Goal: Information Seeking & Learning: Find specific fact

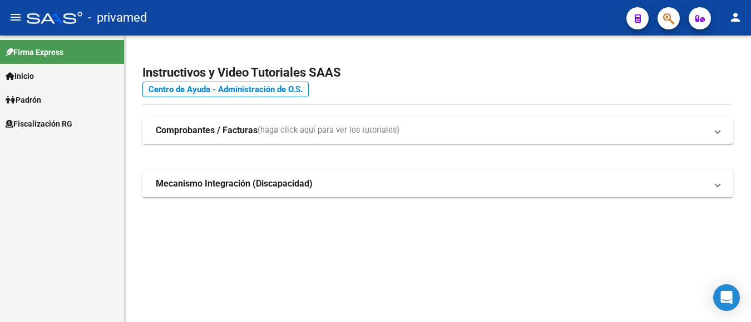
click at [677, 18] on button "button" at bounding box center [668, 18] width 22 height 22
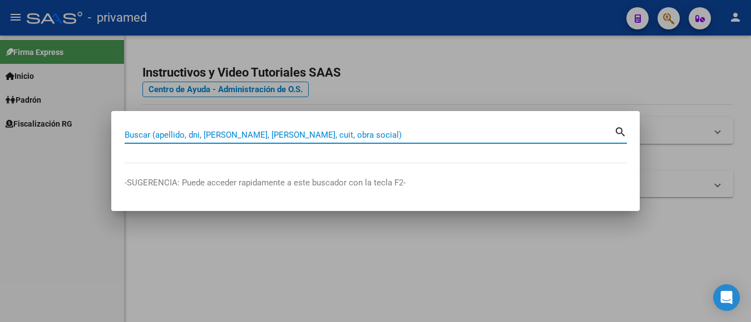
paste input "23272367809"
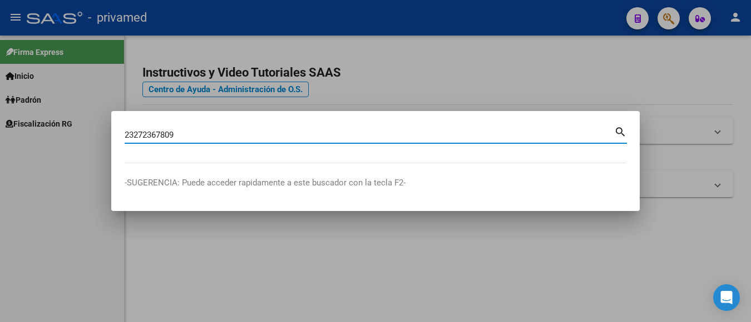
type input "23272367809"
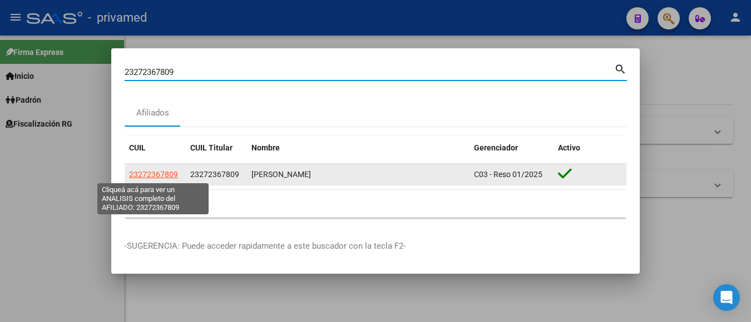
click at [168, 172] on span "23272367809" at bounding box center [153, 174] width 49 height 9
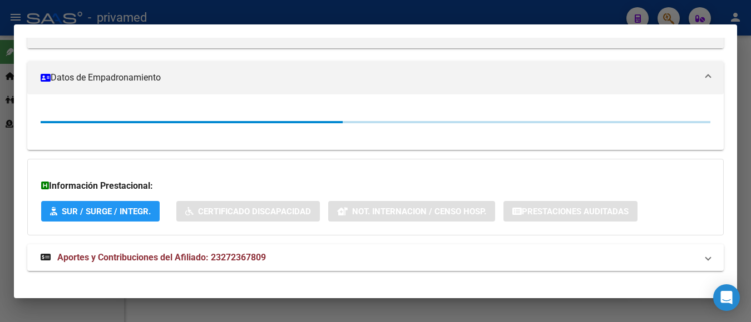
scroll to position [181, 0]
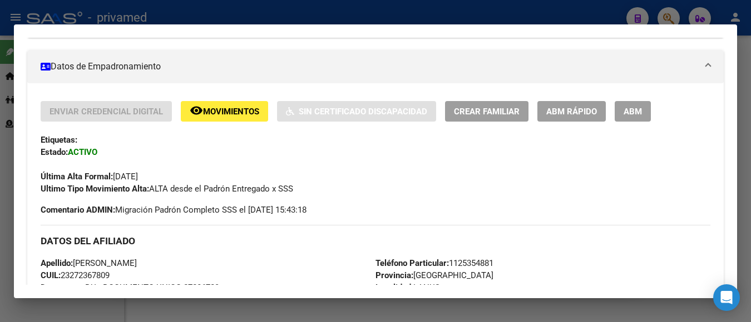
click at [224, 244] on h3 "DATOS DEL AFILIADO" at bounding box center [375, 241] width 669 height 12
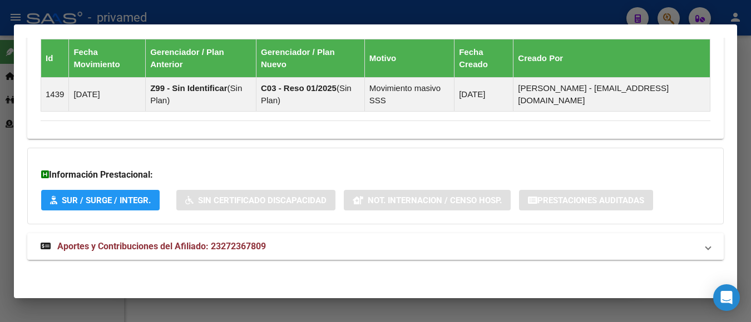
click at [218, 244] on span "Aportes y Contribuciones del Afiliado: 23272367809" at bounding box center [161, 246] width 209 height 11
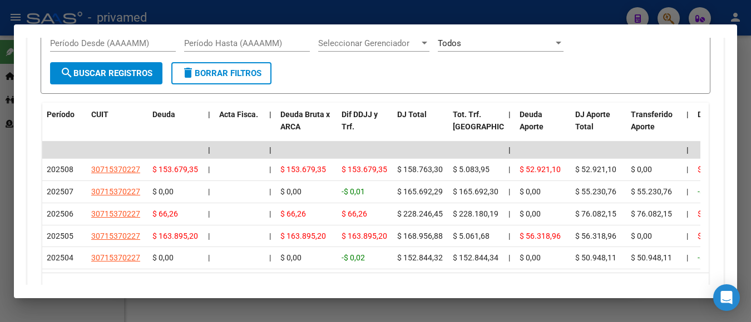
scroll to position [1090, 0]
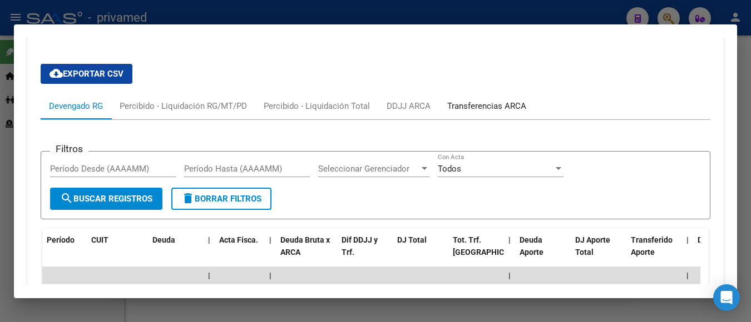
click at [470, 104] on div "Transferencias ARCA" at bounding box center [486, 106] width 79 height 12
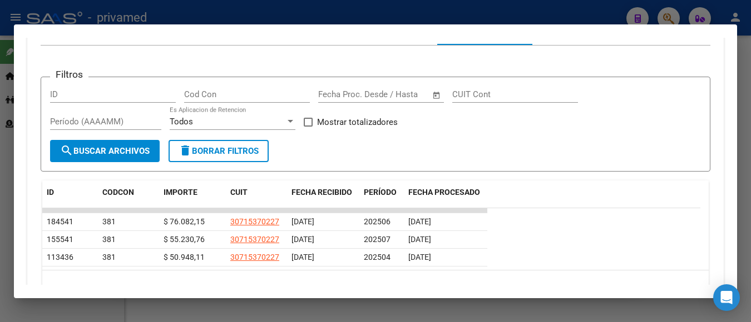
scroll to position [979, 0]
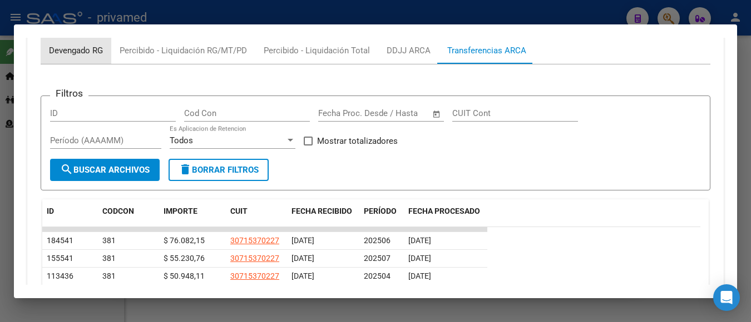
click at [68, 51] on div "Devengado RG" at bounding box center [76, 50] width 54 height 12
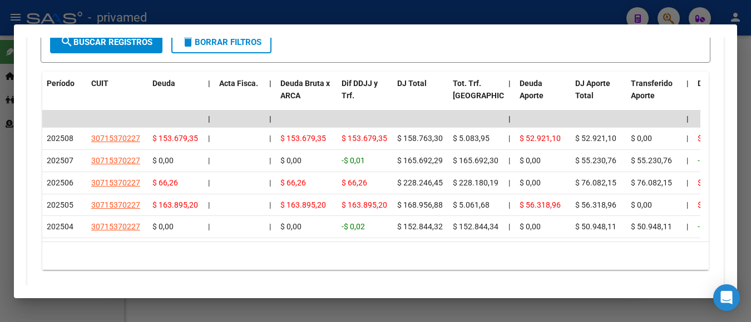
scroll to position [1090, 0]
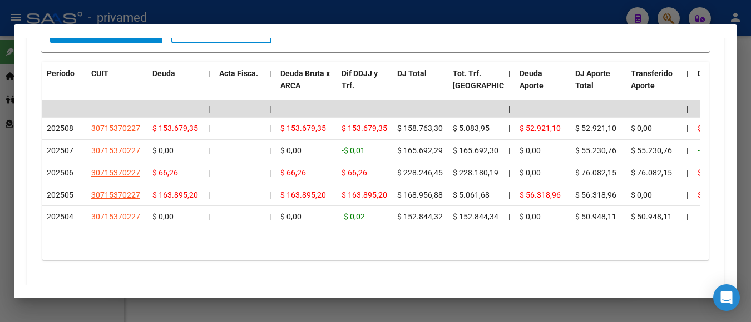
click at [747, 87] on div at bounding box center [375, 161] width 751 height 322
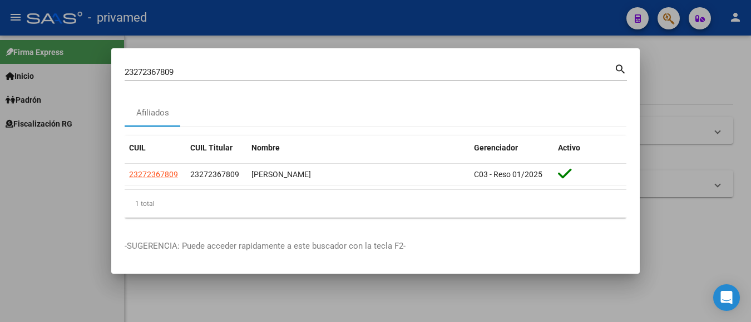
click at [670, 61] on div at bounding box center [375, 161] width 751 height 322
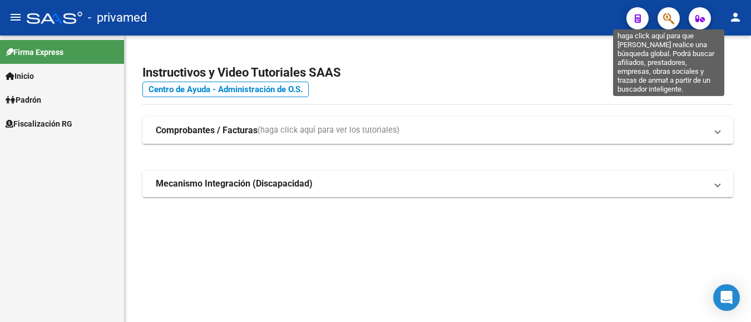
click at [668, 21] on icon "button" at bounding box center [668, 18] width 11 height 13
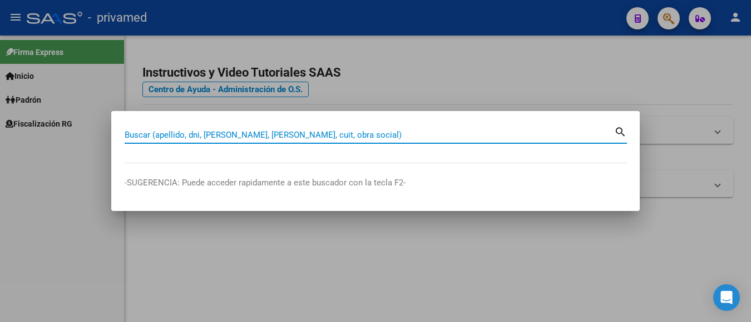
paste input "23272367809"
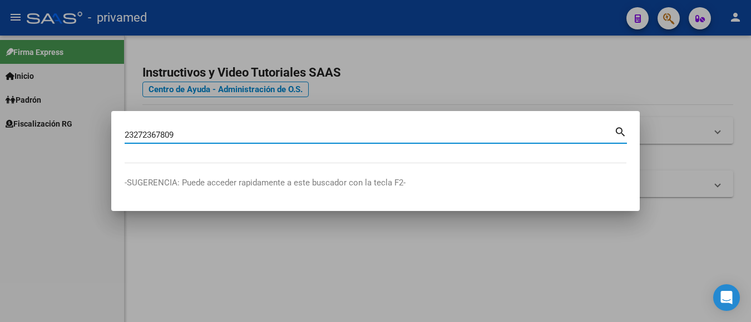
type input "23272367809"
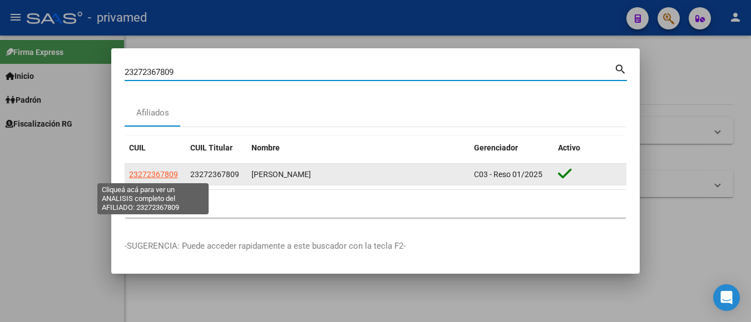
click at [152, 173] on span "23272367809" at bounding box center [153, 174] width 49 height 9
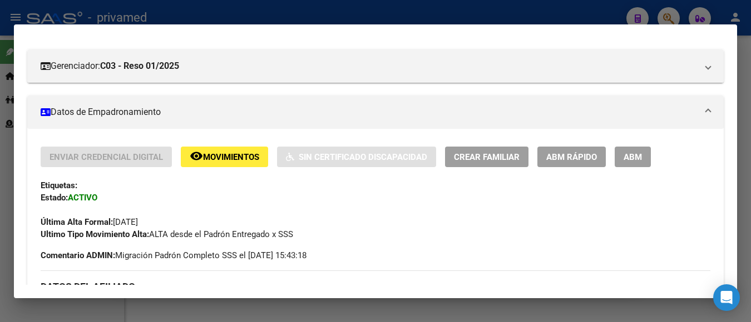
scroll to position [111, 0]
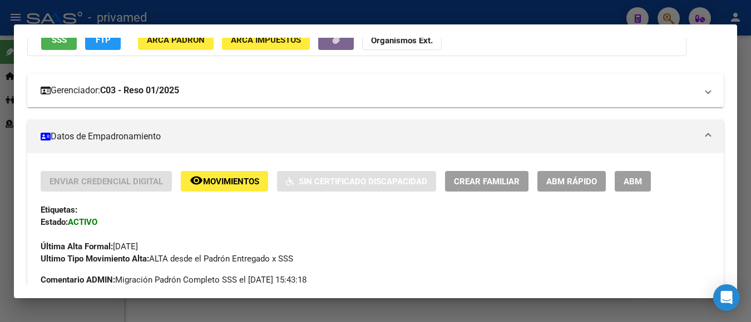
click at [130, 95] on strong "C03 - Reso 01/2025" at bounding box center [139, 90] width 79 height 13
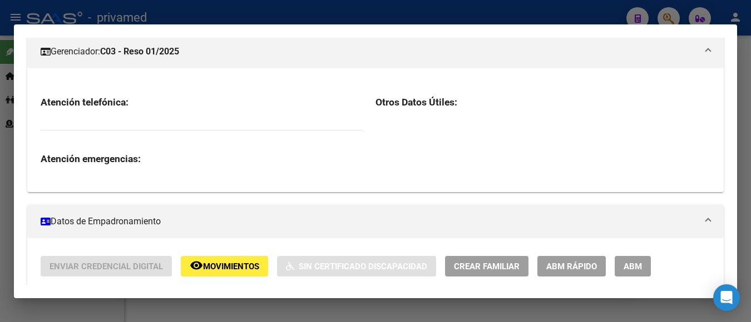
scroll to position [167, 0]
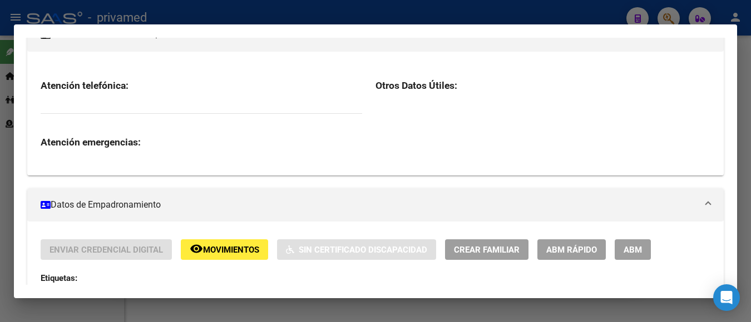
click at [130, 52] on mat-expansion-panel "Gerenciador: C03 - Reso 01/2025 Atención telefónica: Atención emergencias: Otro…" at bounding box center [375, 96] width 696 height 157
click at [129, 51] on mat-expansion-panel-header "Gerenciador: C03 - Reso 01/2025" at bounding box center [375, 34] width 696 height 33
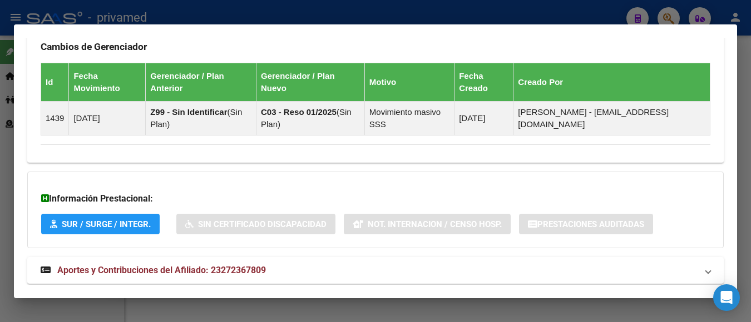
scroll to position [691, 0]
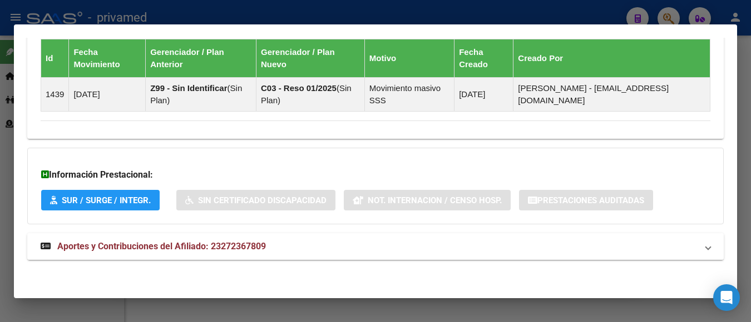
click at [203, 234] on mat-expansion-panel-header "Aportes y Contribuciones del Afiliado: 23272367809" at bounding box center [375, 247] width 696 height 27
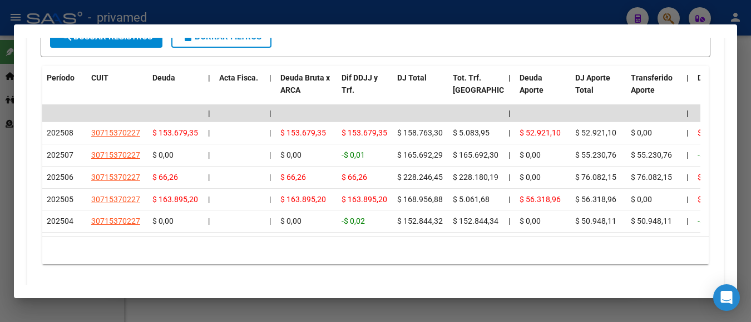
scroll to position [1090, 0]
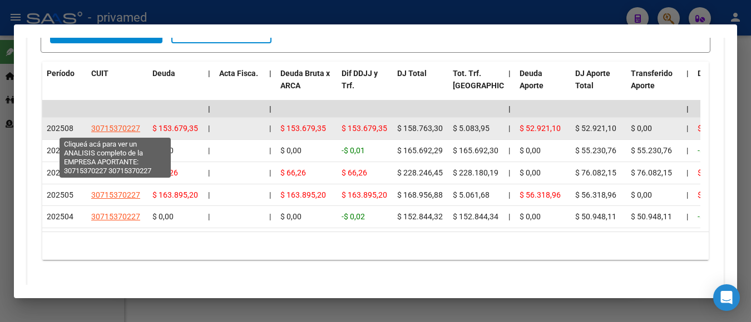
click at [123, 130] on span "30715370227" at bounding box center [115, 128] width 49 height 9
type textarea "30715370227"
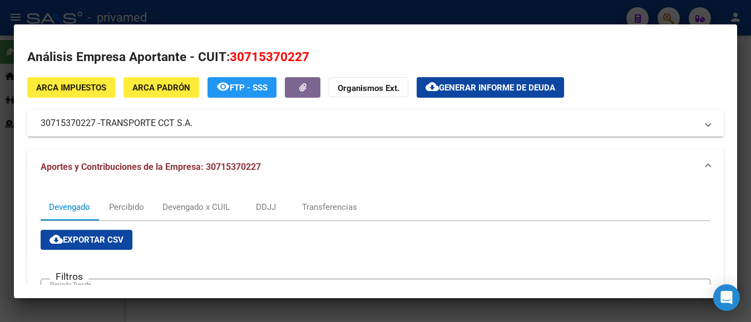
drag, startPoint x: 39, startPoint y: 122, endPoint x: 193, endPoint y: 125, distance: 154.6
click at [193, 125] on mat-expansion-panel-header "30715370227 - TRANSPORTE CCT S.A." at bounding box center [375, 123] width 696 height 27
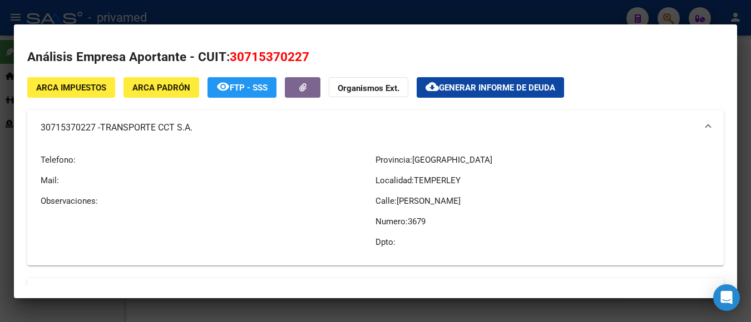
copy mat-panel-title "30715370227 - TRANSPORTE CCT S.A"
